Goal: Task Accomplishment & Management: Use online tool/utility

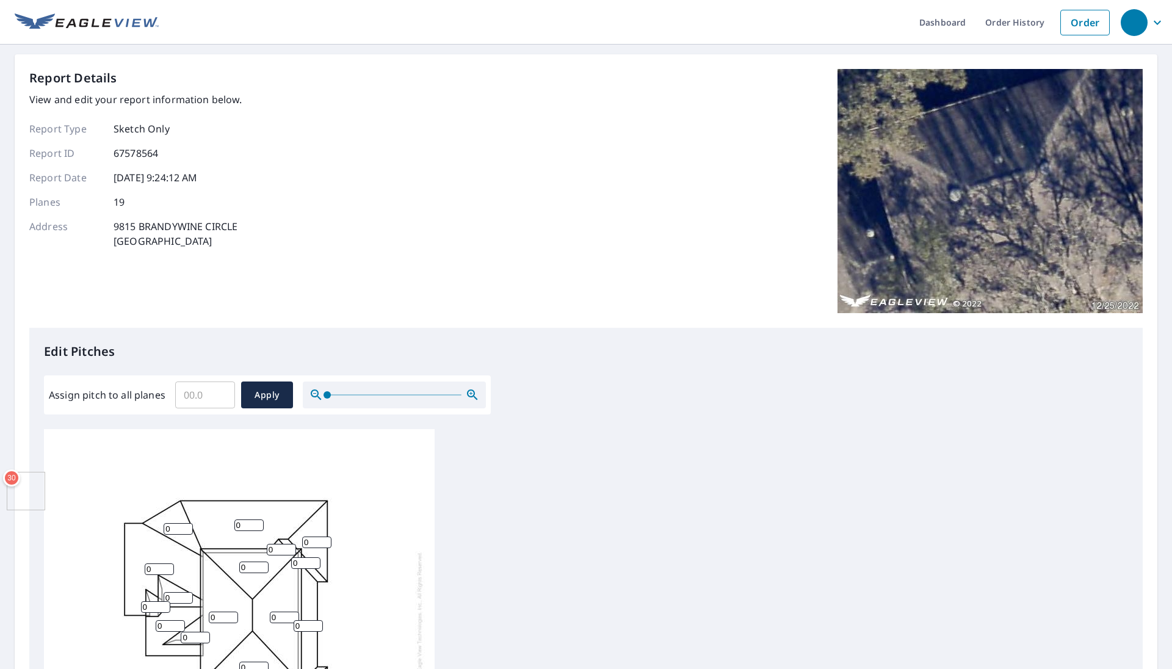
click at [190, 393] on input "Assign pitch to all planes" at bounding box center [205, 395] width 60 height 34
type input "5"
click at [267, 396] on span "Apply" at bounding box center [267, 395] width 32 height 15
type input "5"
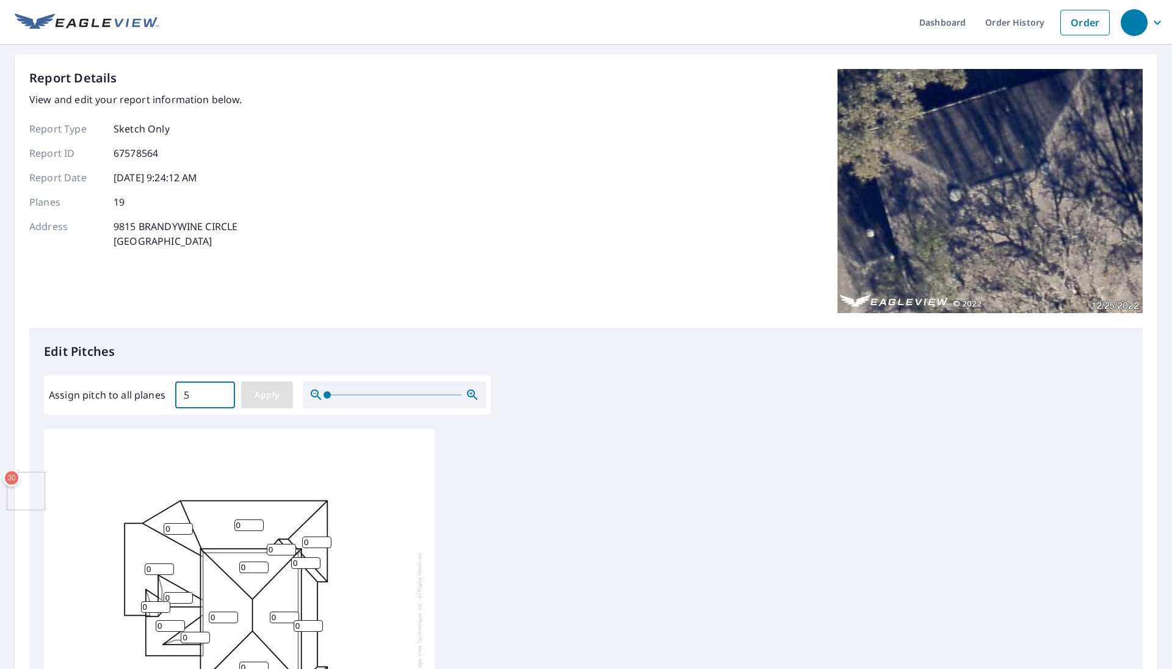
type input "5"
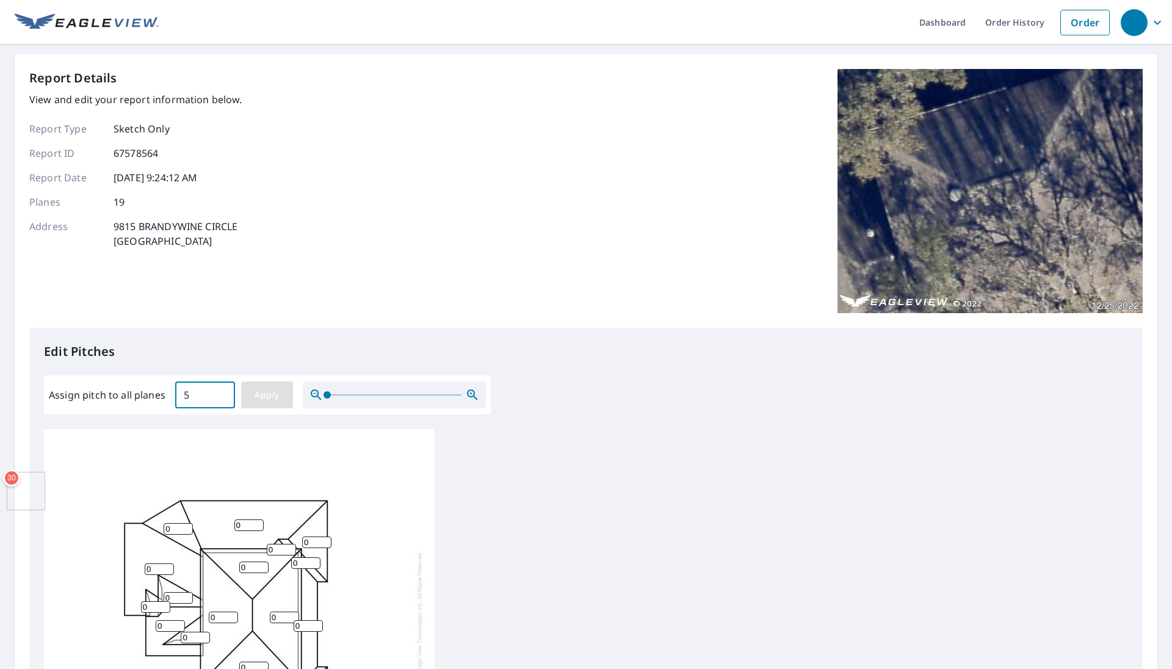
type input "5"
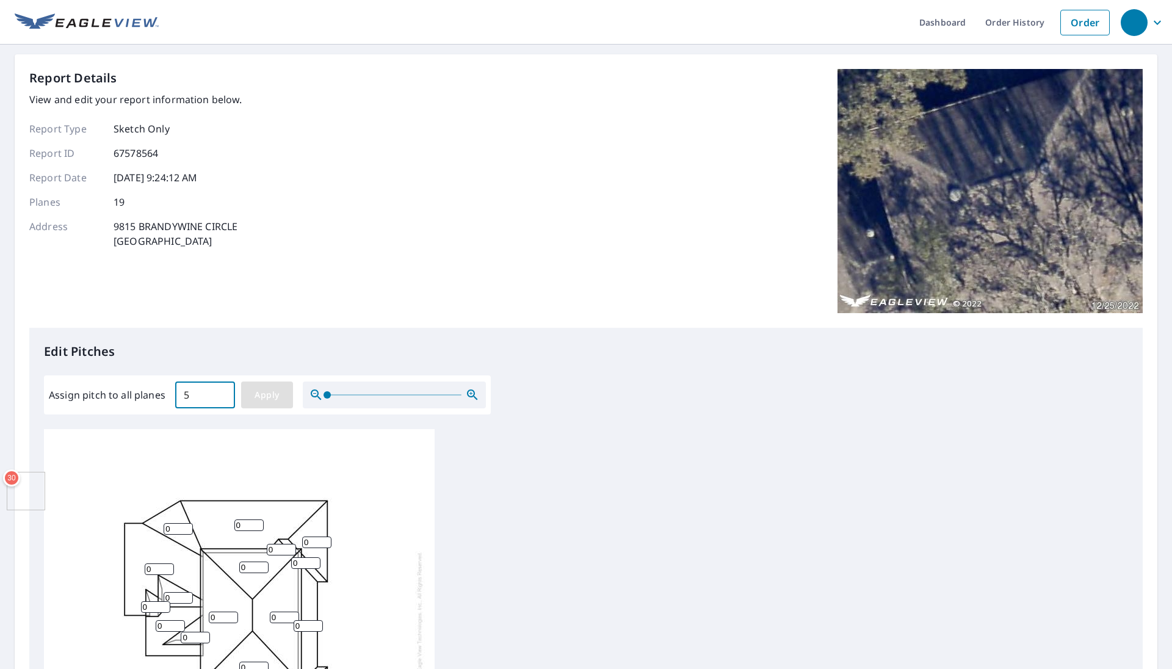
type input "5"
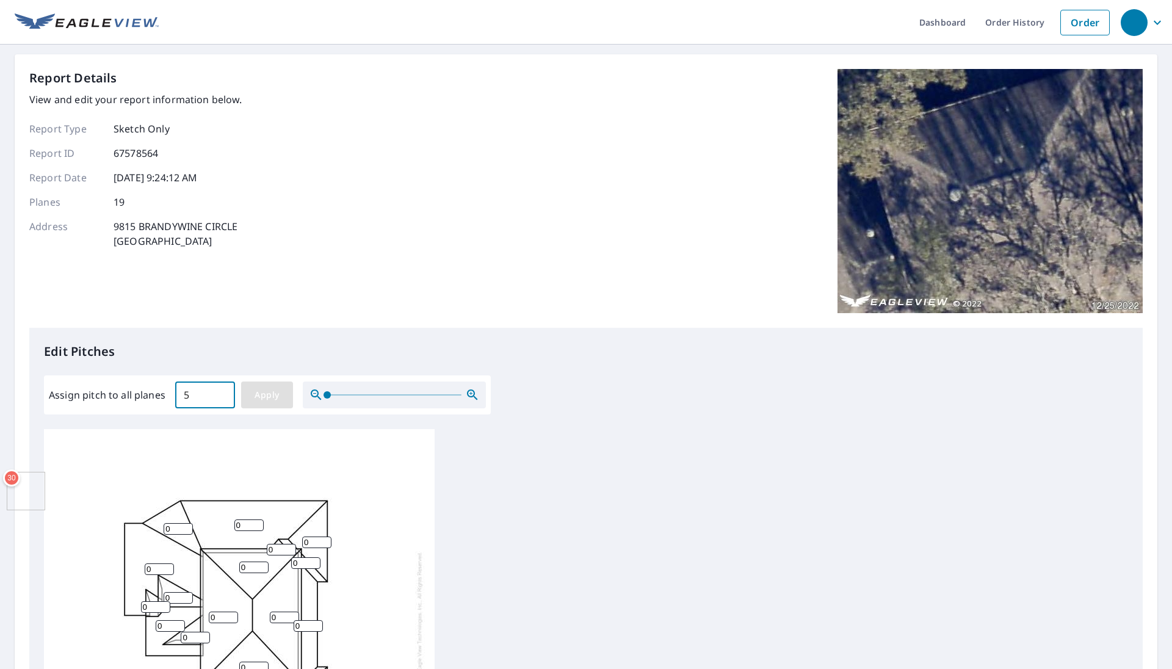
type input "5"
click at [241, 382] on button "Apply" at bounding box center [267, 395] width 52 height 27
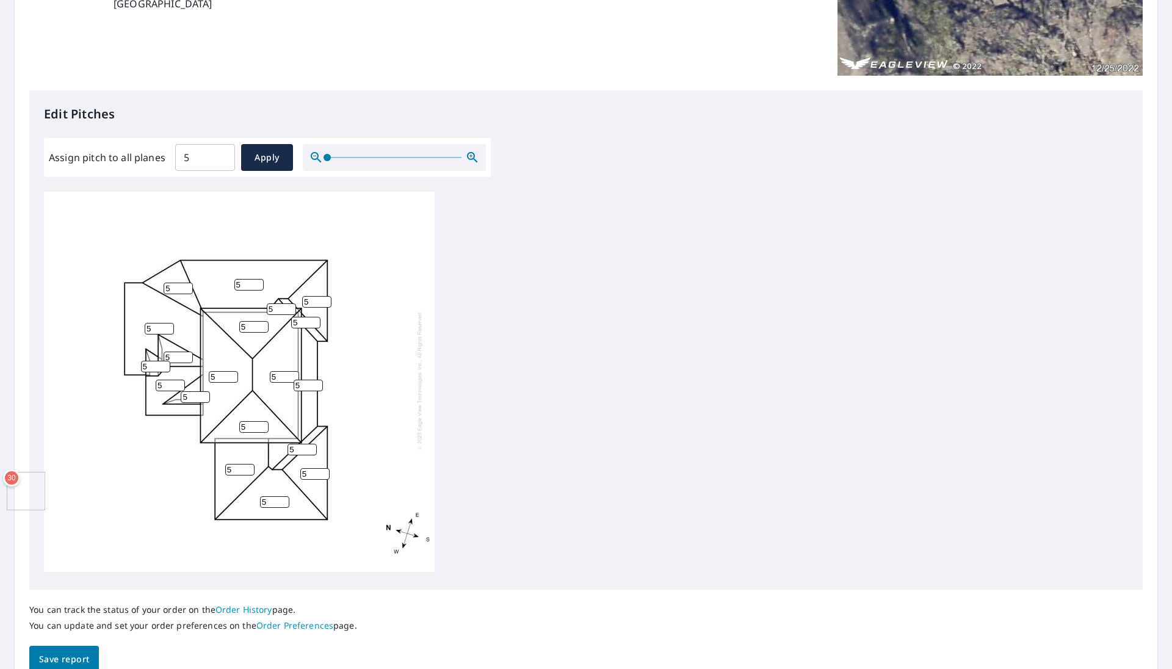
scroll to position [297, 0]
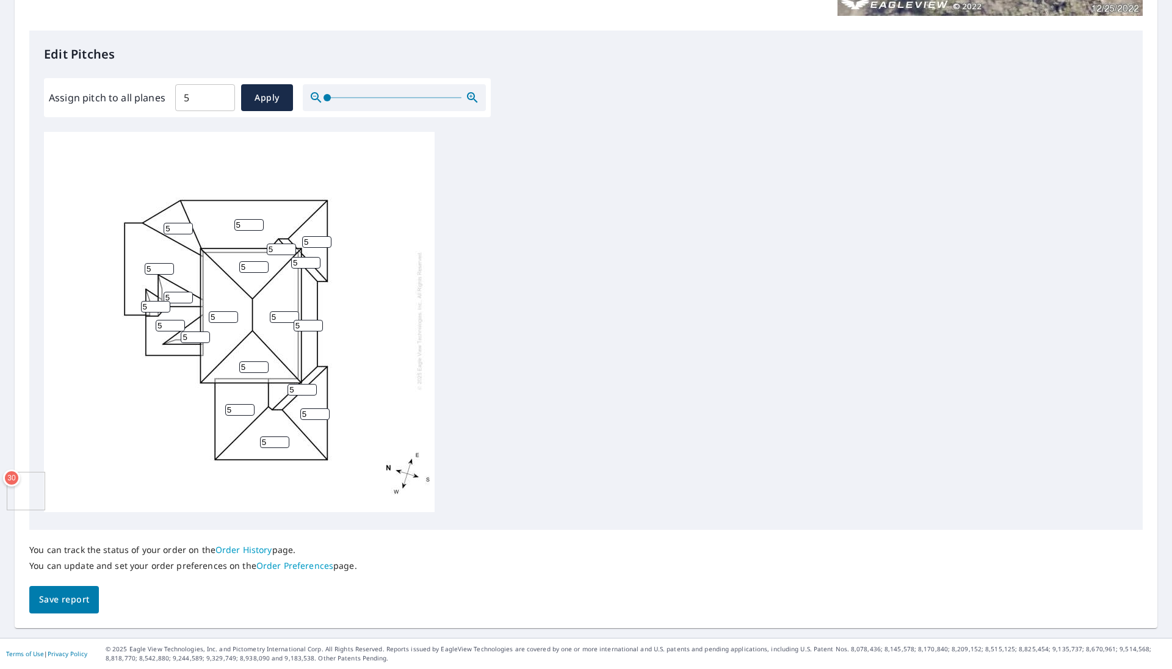
click at [164, 320] on input "5" at bounding box center [170, 326] width 29 height 12
type input "2"
click at [64, 515] on span "Save report" at bounding box center [64, 599] width 50 height 15
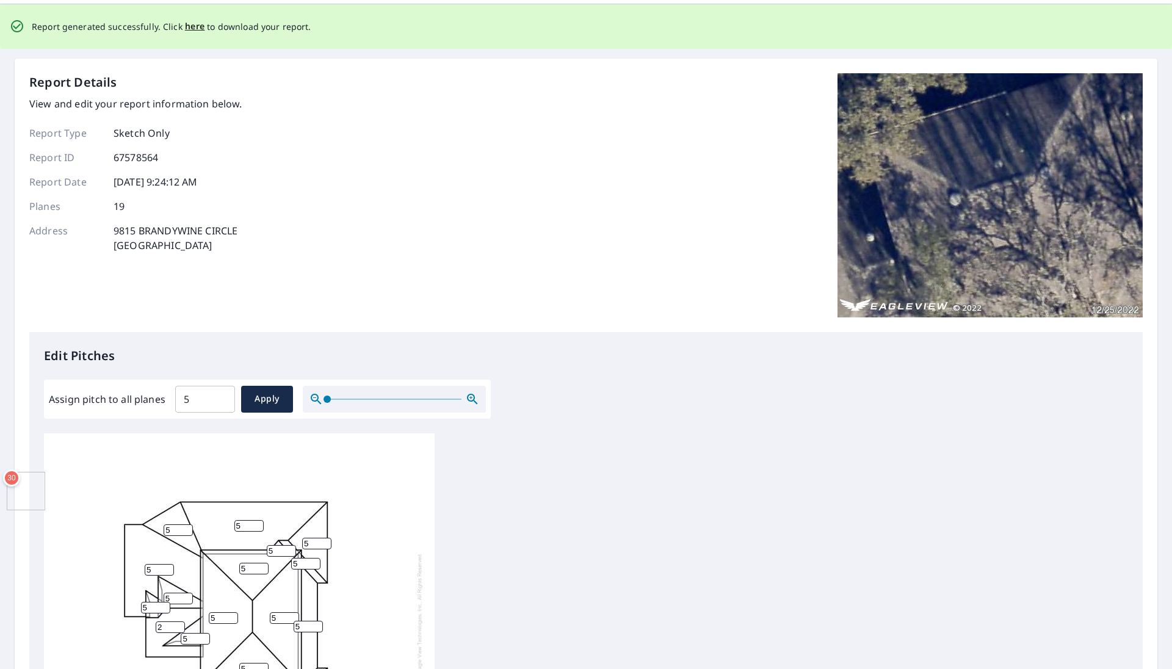
scroll to position [0, 0]
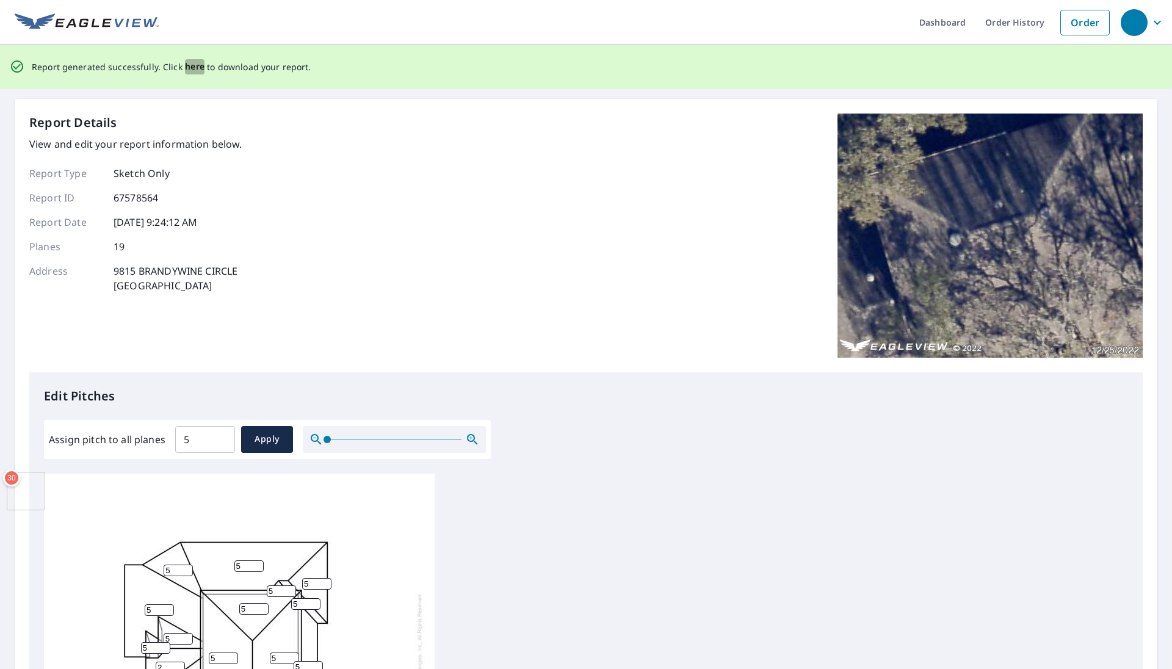
click at [190, 70] on span "here" at bounding box center [195, 66] width 20 height 15
